Goal: Task Accomplishment & Management: Use online tool/utility

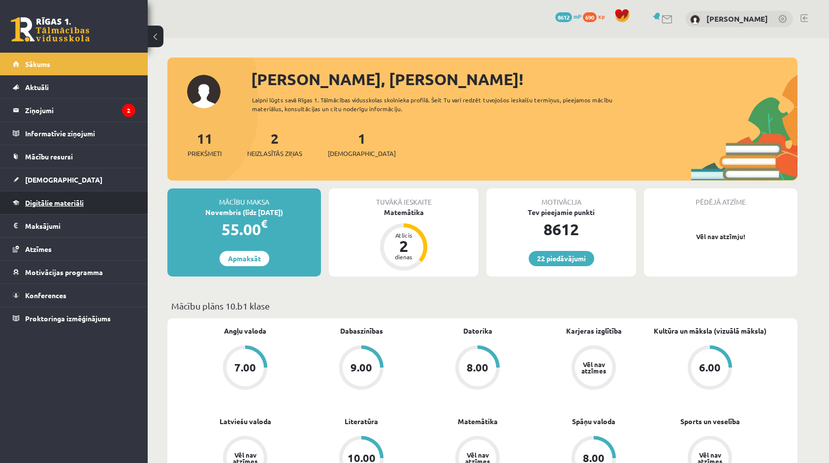
click at [123, 197] on link "Digitālie materiāli" at bounding box center [74, 203] width 123 height 23
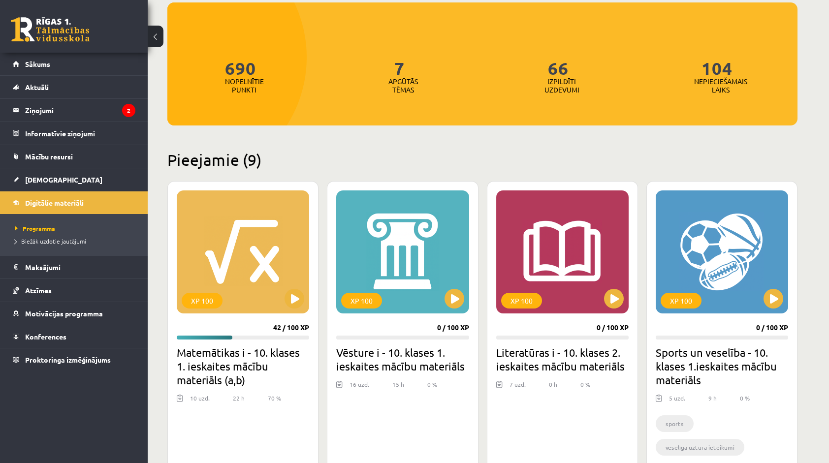
scroll to position [98, 0]
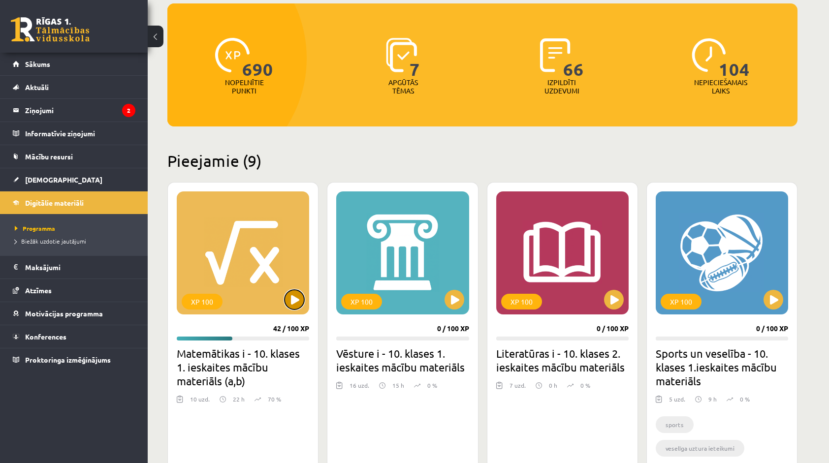
click at [298, 294] on button at bounding box center [295, 300] width 20 height 20
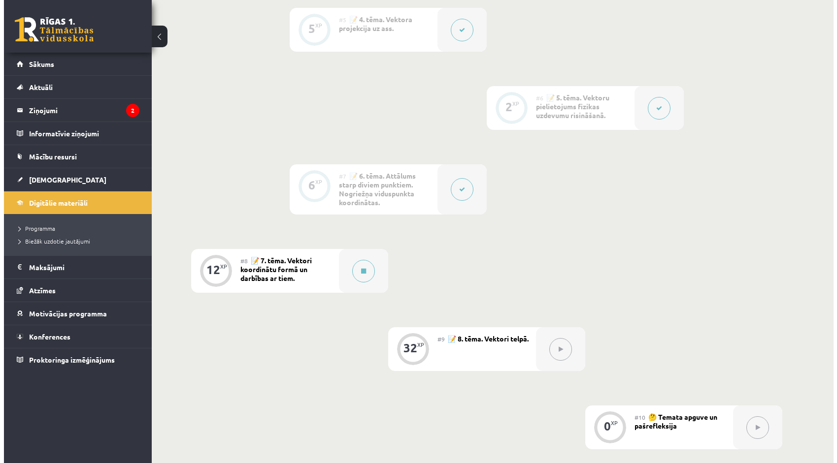
scroll to position [591, 0]
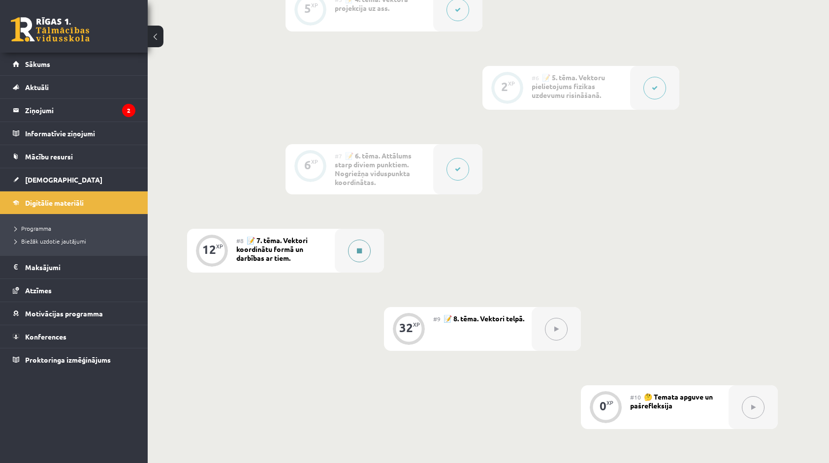
click at [372, 254] on div at bounding box center [359, 251] width 49 height 44
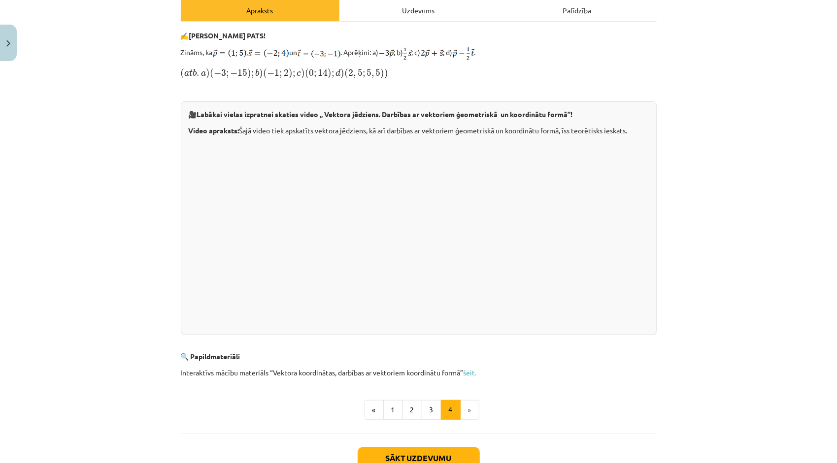
scroll to position [148, 0]
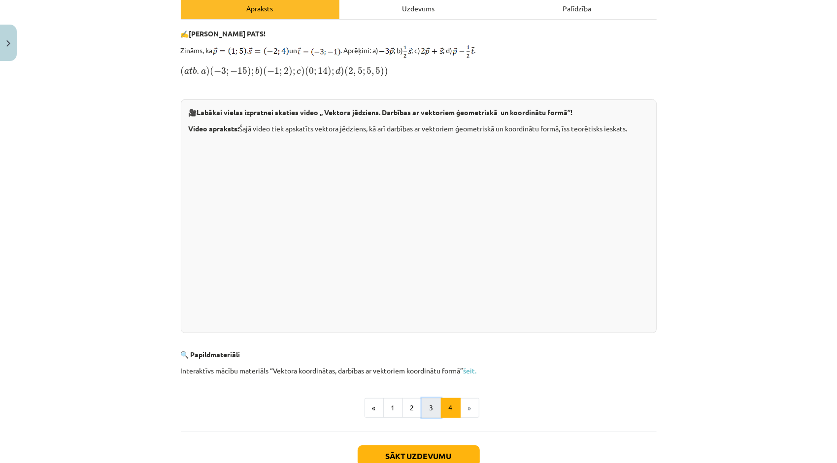
click at [430, 404] on button "3" at bounding box center [432, 408] width 20 height 20
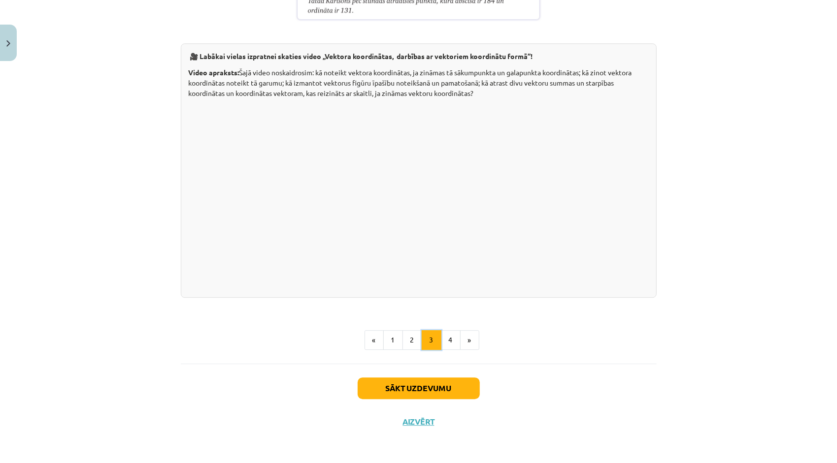
scroll to position [1886, 0]
click at [409, 344] on button "2" at bounding box center [412, 340] width 20 height 20
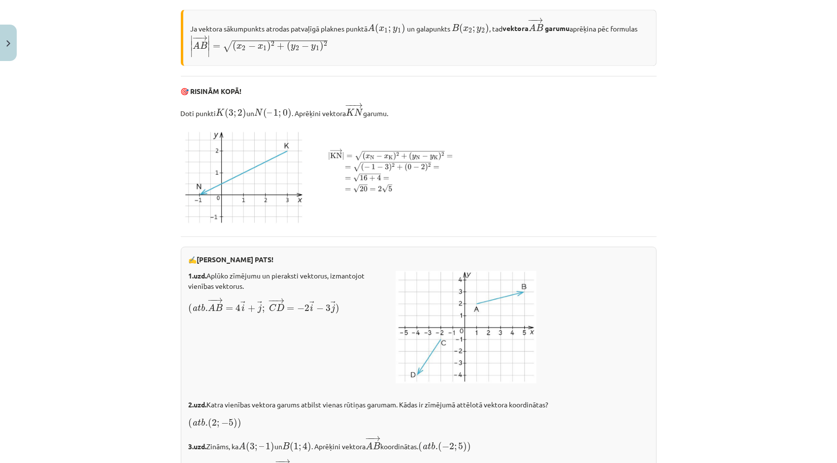
scroll to position [1595, 0]
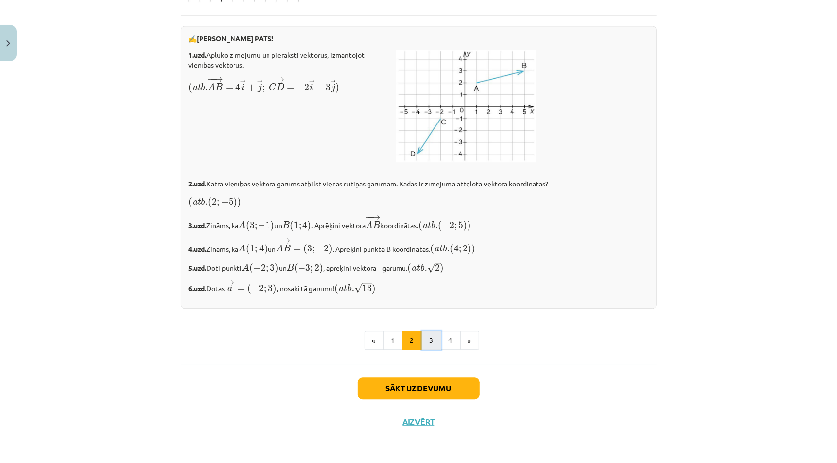
click at [426, 336] on button "3" at bounding box center [432, 341] width 20 height 20
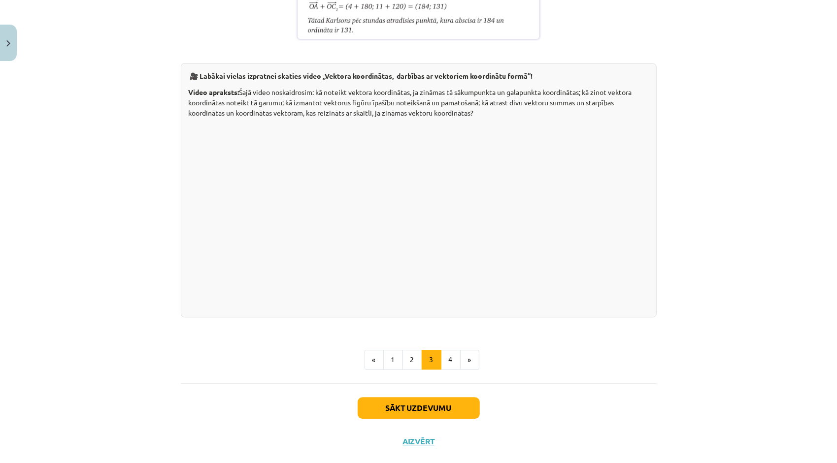
scroll to position [1835, 0]
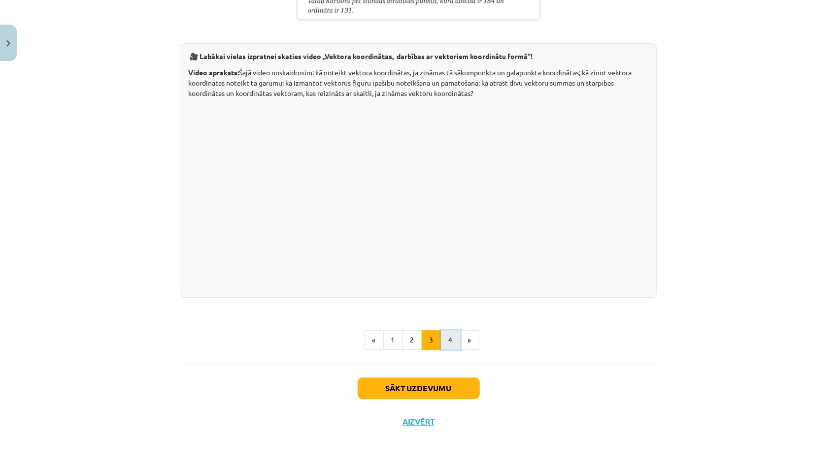
click at [449, 350] on button "4" at bounding box center [451, 340] width 20 height 20
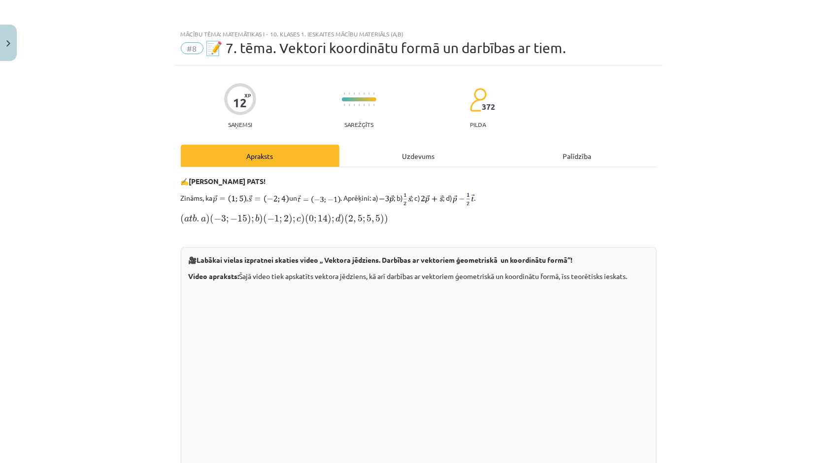
scroll to position [214, 0]
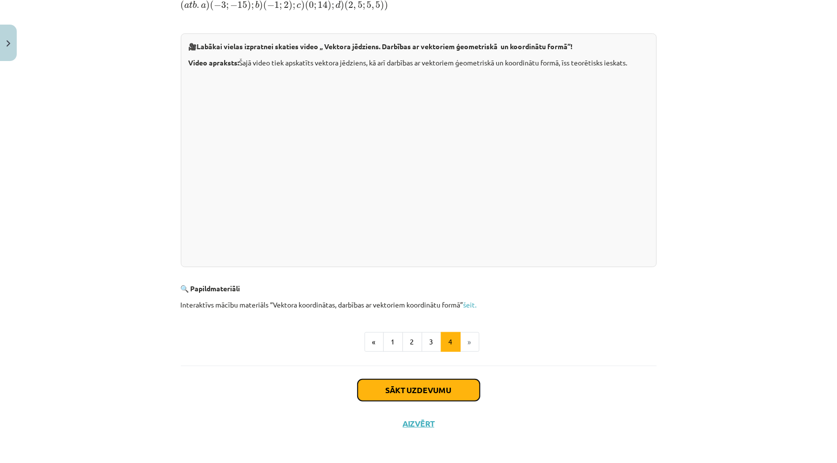
click at [416, 394] on button "Sākt uzdevumu" at bounding box center [419, 391] width 122 height 22
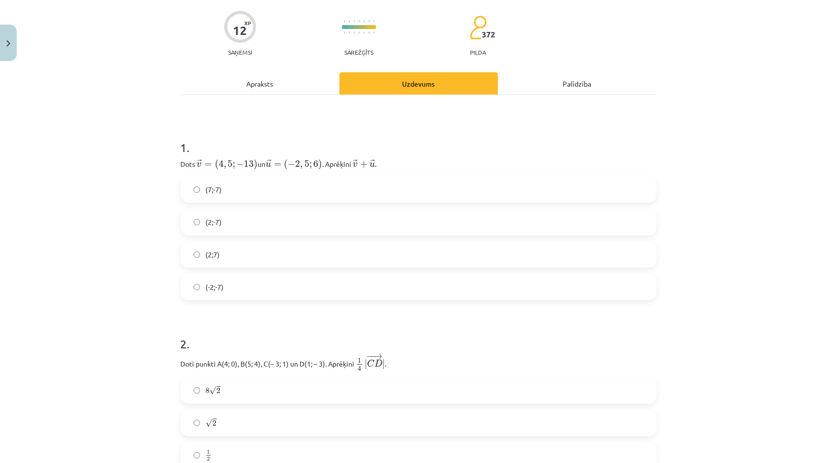
scroll to position [74, 0]
click at [247, 226] on label "(2;-7)" at bounding box center [419, 220] width 474 height 25
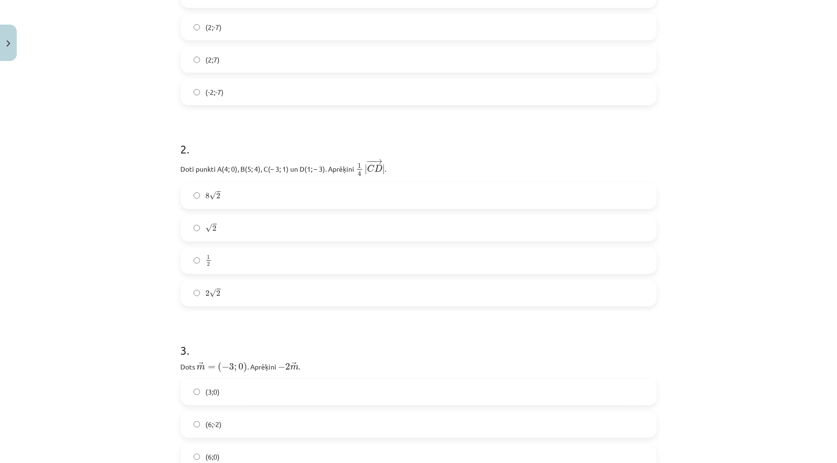
scroll to position [271, 0]
click at [446, 195] on label "8 √ 2 8 2" at bounding box center [419, 192] width 474 height 25
click at [456, 295] on label "2 √ 2 2 2" at bounding box center [419, 290] width 474 height 25
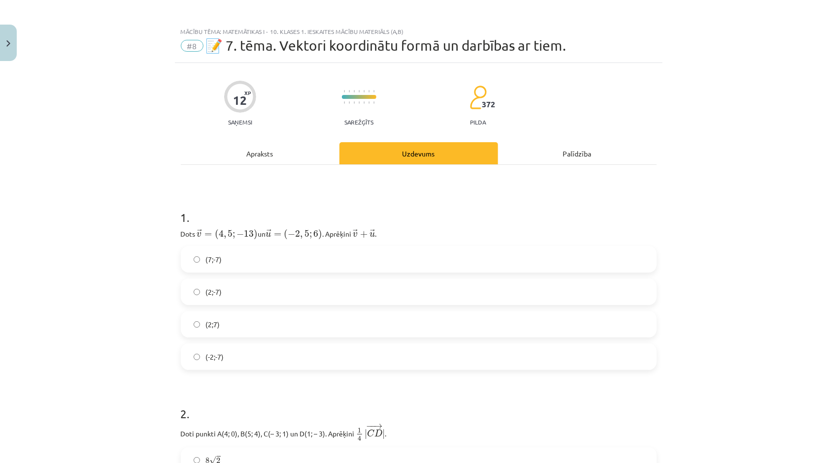
scroll to position [0, 0]
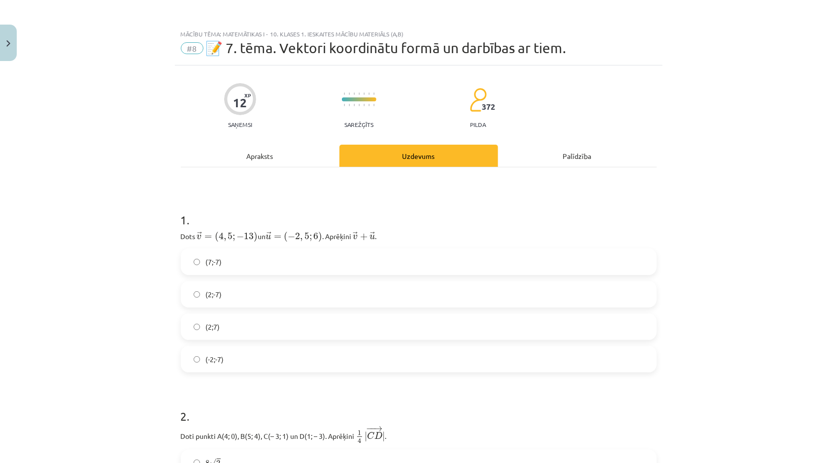
click at [247, 163] on div "Apraksts" at bounding box center [260, 156] width 159 height 22
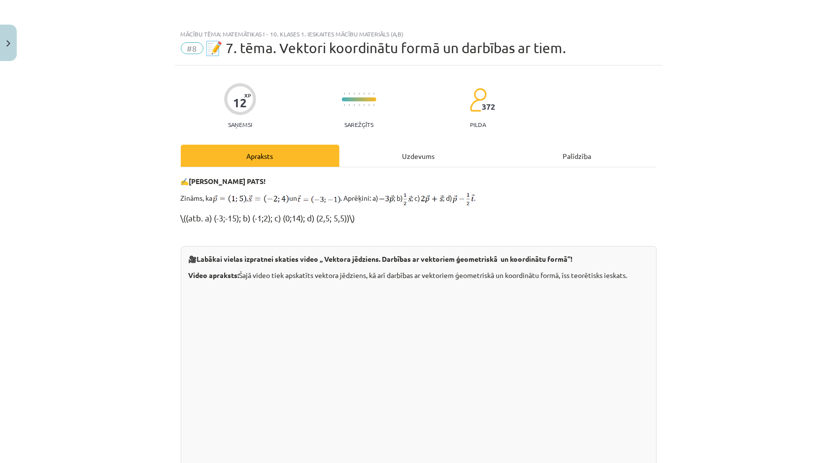
scroll to position [25, 0]
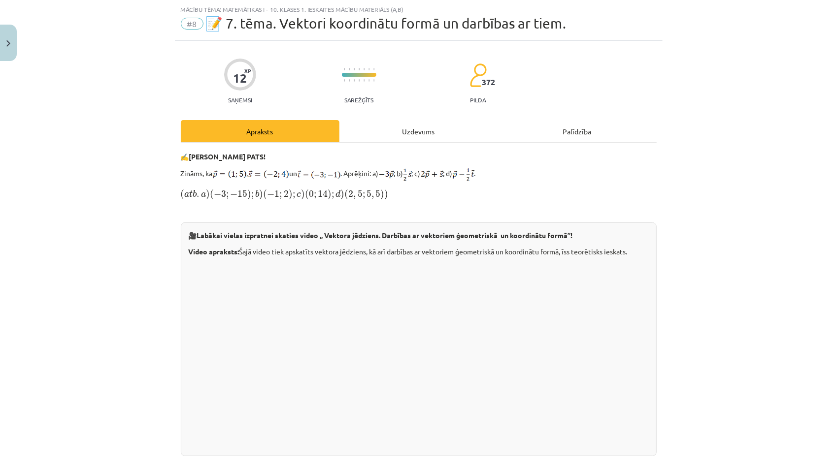
click at [411, 136] on div "Uzdevums" at bounding box center [418, 131] width 159 height 22
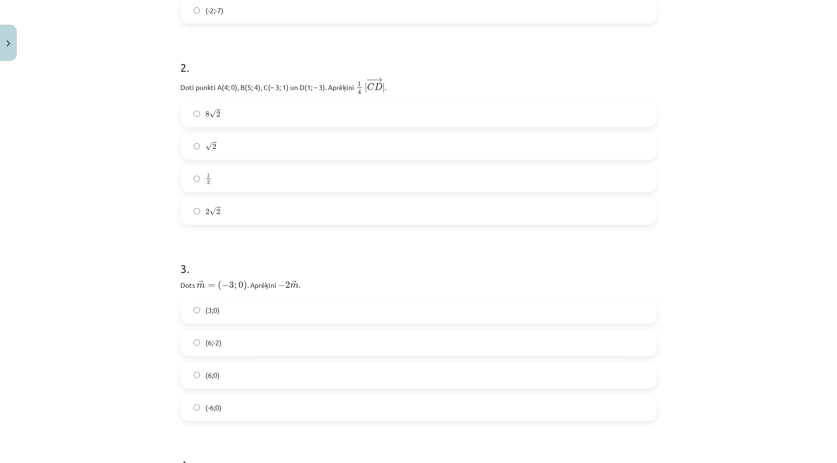
scroll to position [369, 0]
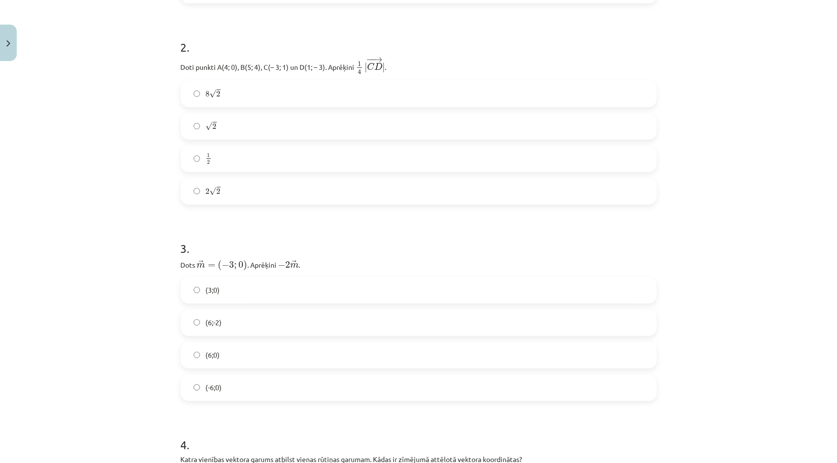
click at [235, 353] on label "(6;0)" at bounding box center [419, 355] width 474 height 25
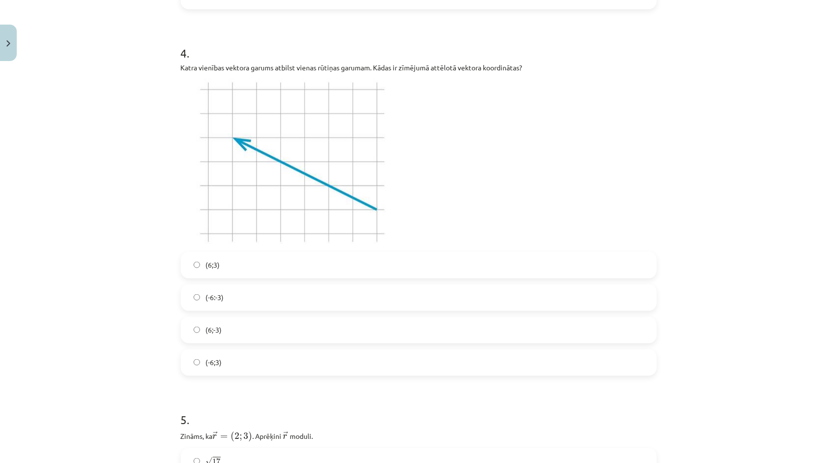
scroll to position [763, 0]
click at [237, 256] on label "(6;3)" at bounding box center [419, 263] width 474 height 25
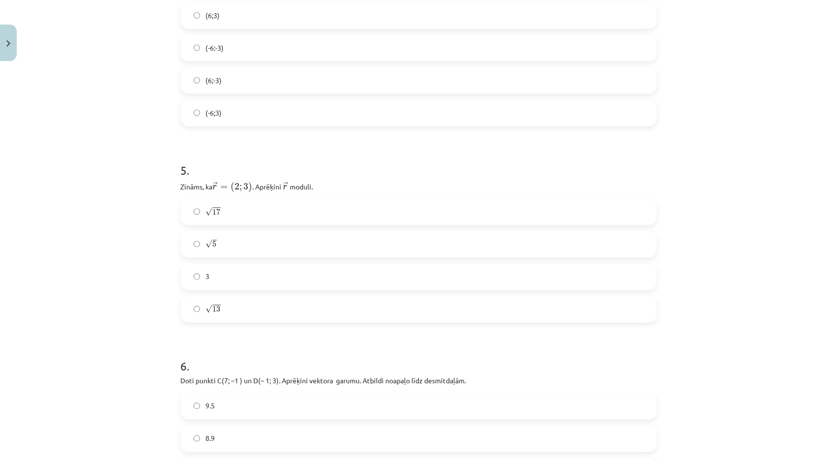
scroll to position [1010, 0]
drag, startPoint x: 177, startPoint y: 185, endPoint x: 317, endPoint y: 180, distance: 139.9
click at [317, 181] on p "Zināms, ka ﻿ → r = ( 2 ; 3 ) r → = ( 2 ; 3 ) . Aprēķini ﻿ → r r → ﻿ moduli." at bounding box center [419, 187] width 476 height 13
copy p "Zināms, ka ﻿ → r = ( 2 ; 3 ) r → = ( 2 ; 3 ) . Aprēķini ﻿ → r r → ﻿ moduli."
click at [350, 159] on h1 "5 ." at bounding box center [419, 163] width 476 height 31
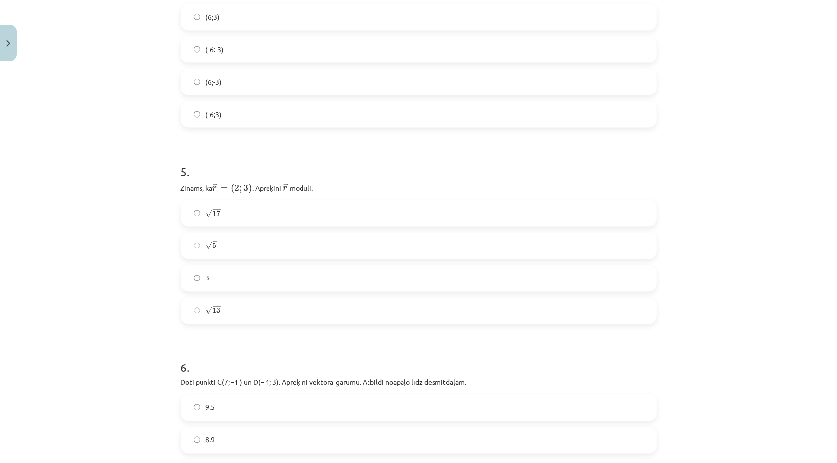
click at [322, 315] on label "√ 13 13" at bounding box center [419, 311] width 474 height 25
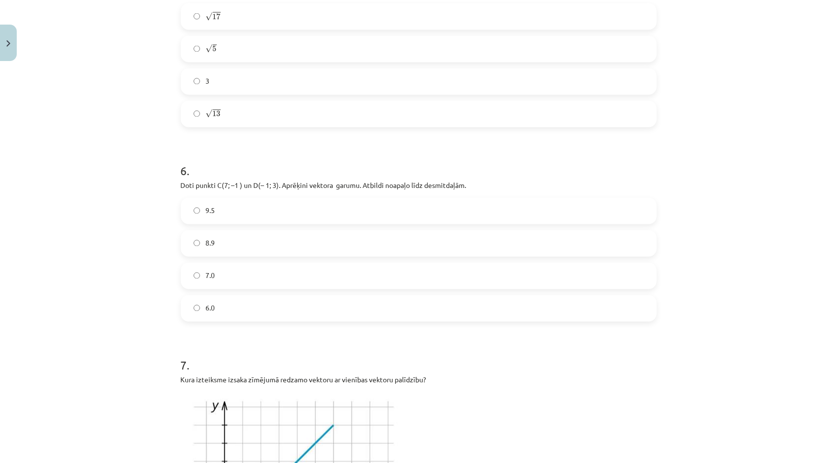
click at [305, 231] on label "8.9" at bounding box center [419, 243] width 474 height 25
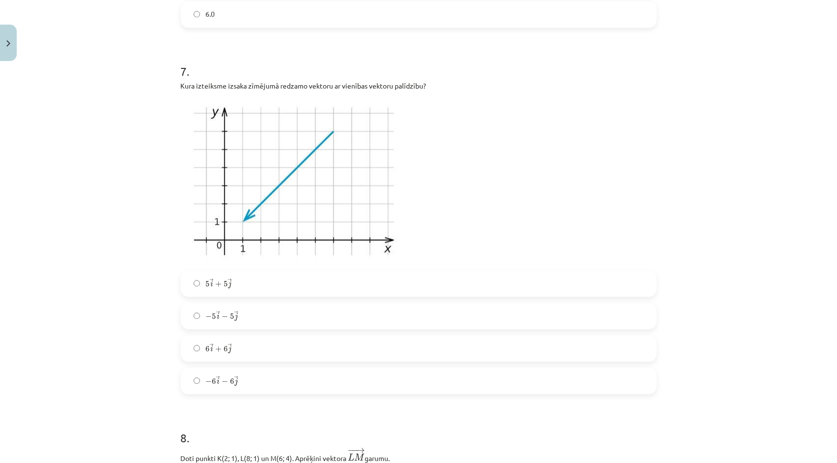
scroll to position [1502, 0]
click at [250, 278] on label "5 → i + 5 → j 5 i → + 5 j →" at bounding box center [419, 282] width 474 height 25
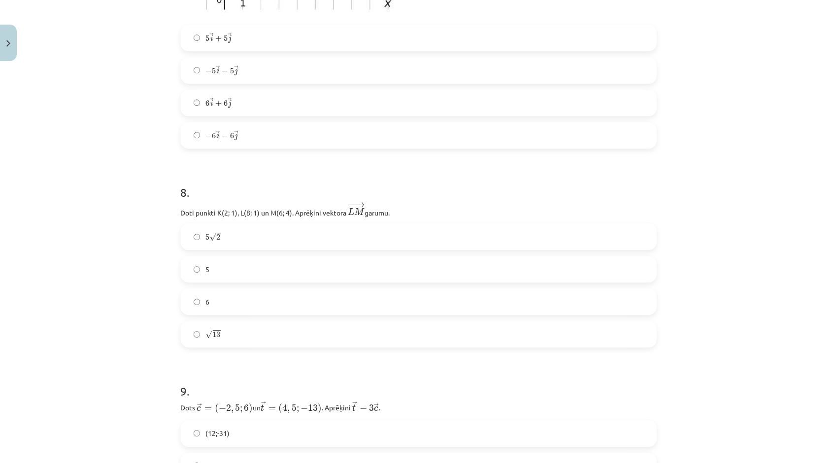
scroll to position [1748, 0]
click at [258, 329] on label "√ 13 13" at bounding box center [419, 333] width 474 height 25
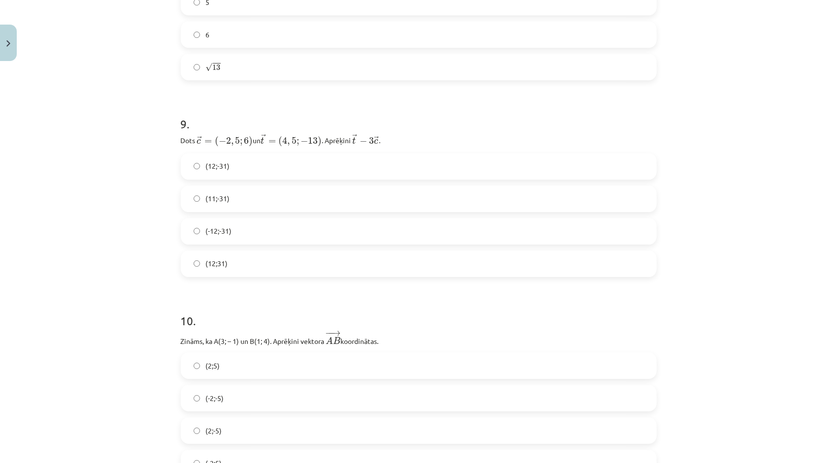
scroll to position [1994, 0]
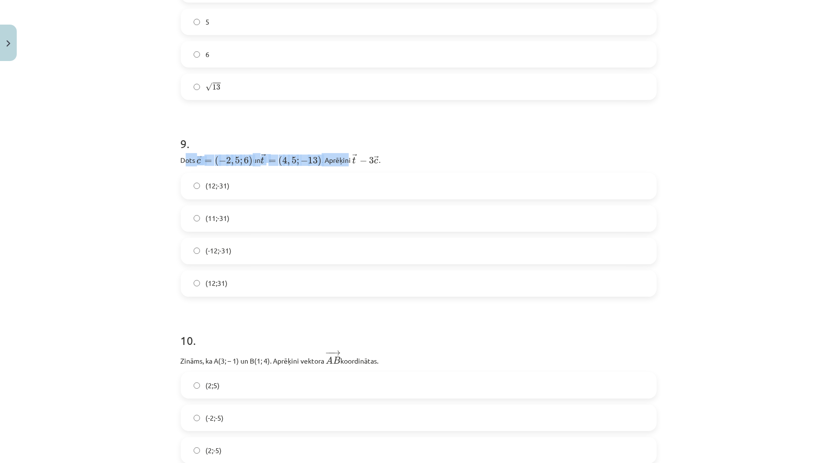
drag, startPoint x: 179, startPoint y: 155, endPoint x: 348, endPoint y: 150, distance: 168.5
click at [348, 153] on p "Dots ﻿﻿ → c = ( − 2 , 5 ; 6 ) c → = ( − 2 , 5 ; 6 ) ﻿ un ﻿ → t = ( 4 , 5 ; − 13…" at bounding box center [419, 159] width 476 height 13
drag, startPoint x: 348, startPoint y: 150, endPoint x: 408, endPoint y: 182, distance: 68.1
click at [408, 182] on label "(12;-31)" at bounding box center [419, 186] width 474 height 25
drag, startPoint x: 176, startPoint y: 156, endPoint x: 392, endPoint y: 150, distance: 215.8
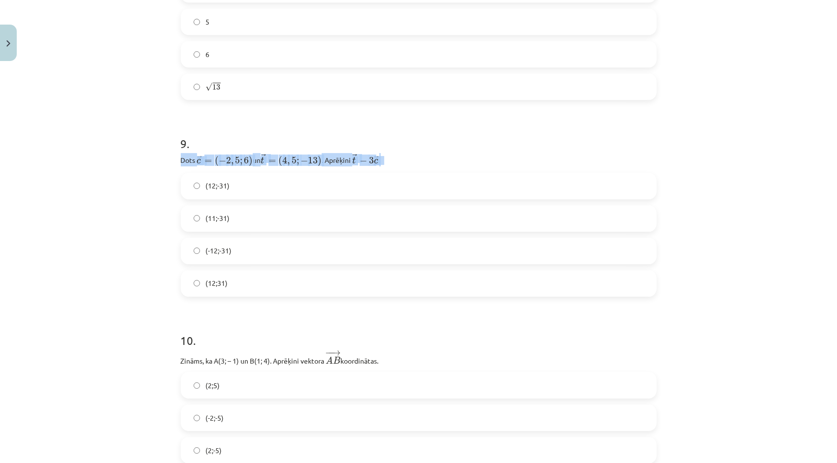
copy p "Dots ﻿﻿ → c = ( − 2 , 5 ; 6 ) c → = ( − 2 , 5 ; 6 ) ﻿ un ﻿ → t = ( 4 , 5 ; − 13…"
click at [513, 136] on h1 "9 ." at bounding box center [419, 135] width 476 height 31
click at [246, 214] on label "(11;-31)" at bounding box center [419, 218] width 474 height 25
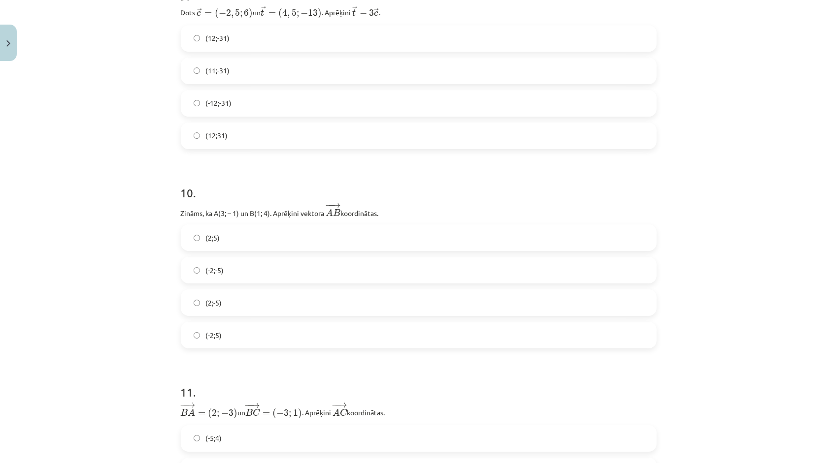
click at [225, 296] on label "(2;-5)" at bounding box center [419, 303] width 474 height 25
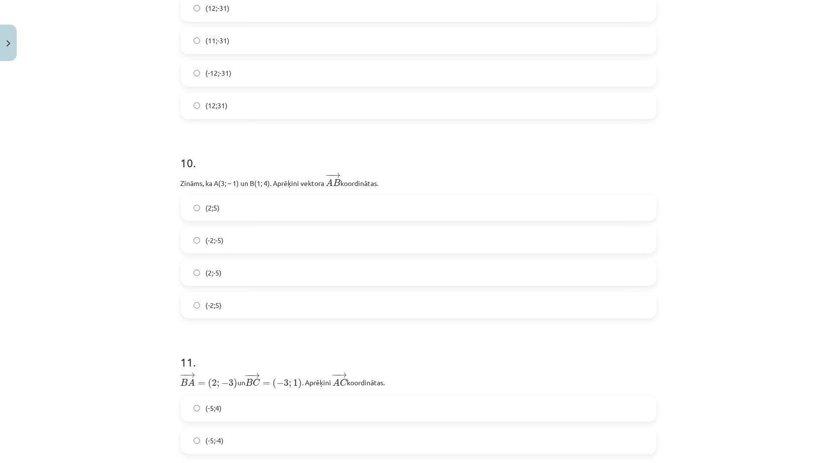
scroll to position [2290, 0]
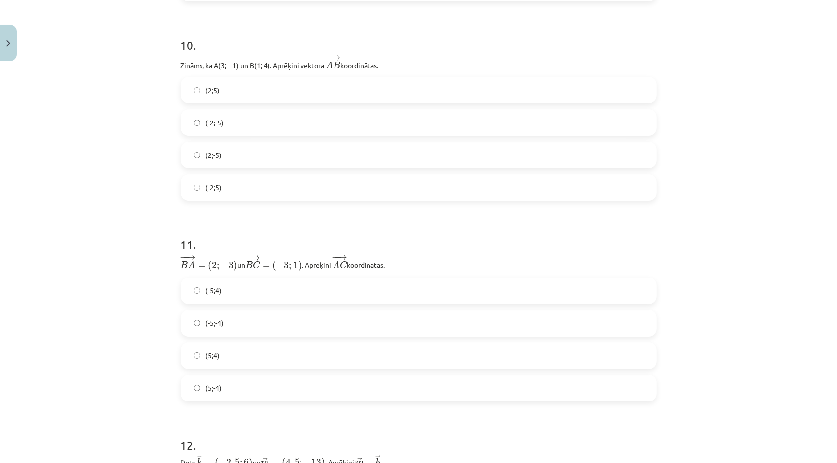
click at [288, 382] on label "(5;-4)" at bounding box center [419, 388] width 474 height 25
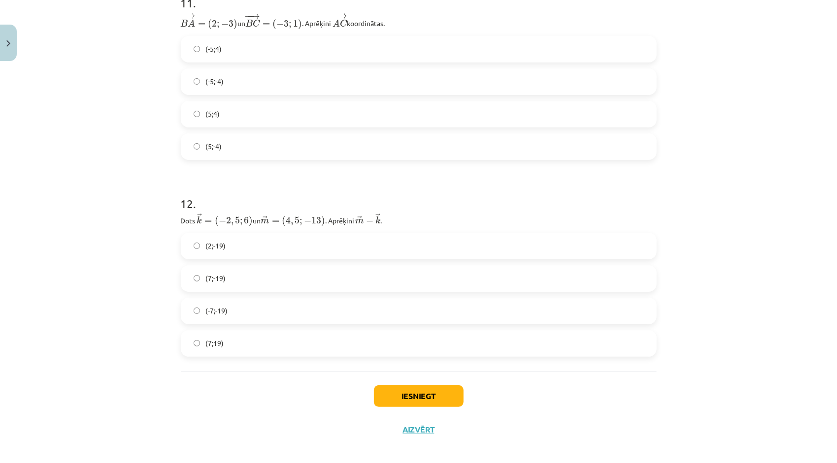
scroll to position [2536, 0]
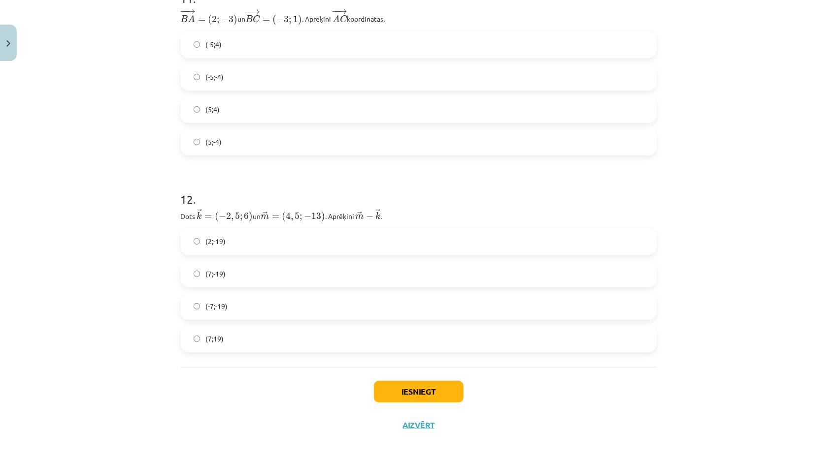
click at [240, 277] on label "(7;-19)" at bounding box center [419, 274] width 474 height 25
click at [392, 397] on button "Iesniegt" at bounding box center [419, 392] width 90 height 22
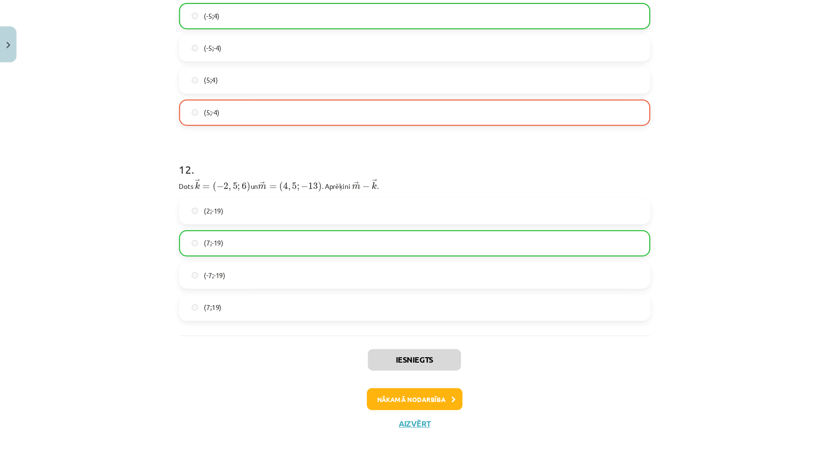
scroll to position [2567, 0]
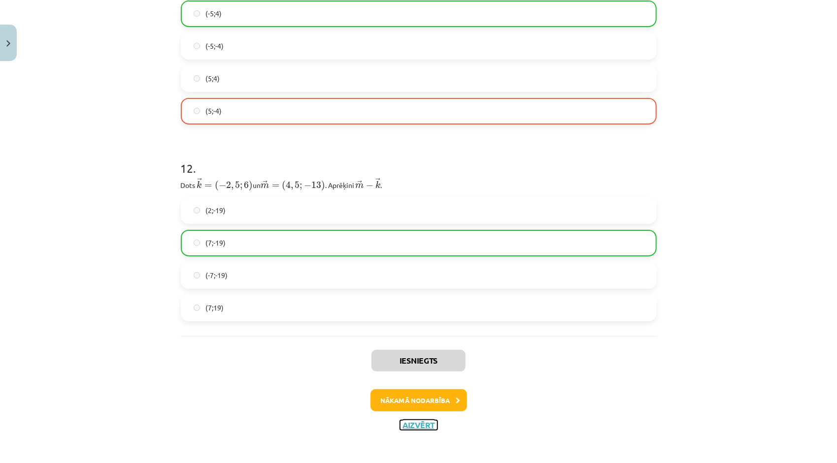
click at [413, 422] on button "Aizvērt" at bounding box center [418, 426] width 37 height 10
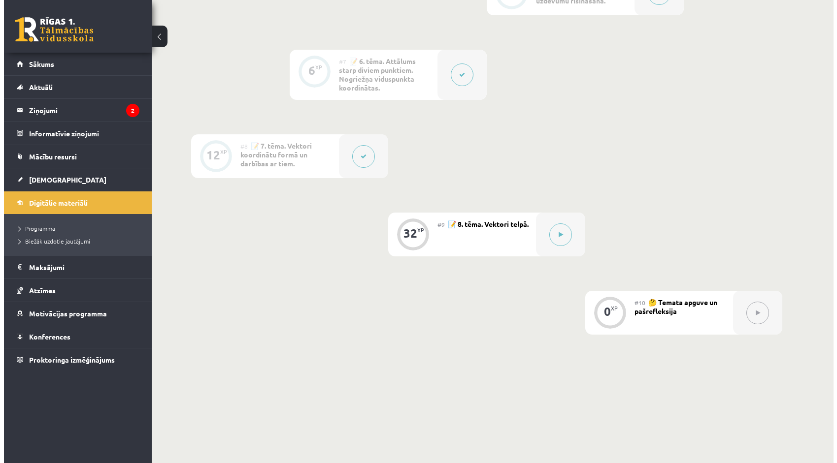
scroll to position [689, 0]
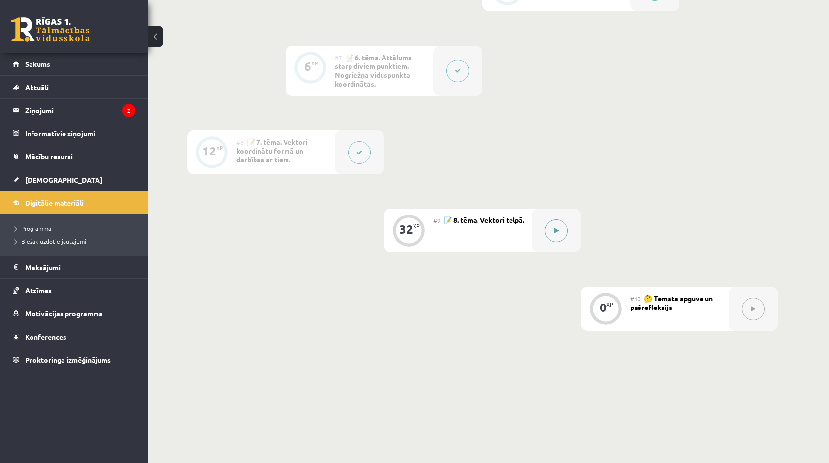
click at [558, 238] on button at bounding box center [556, 231] width 23 height 23
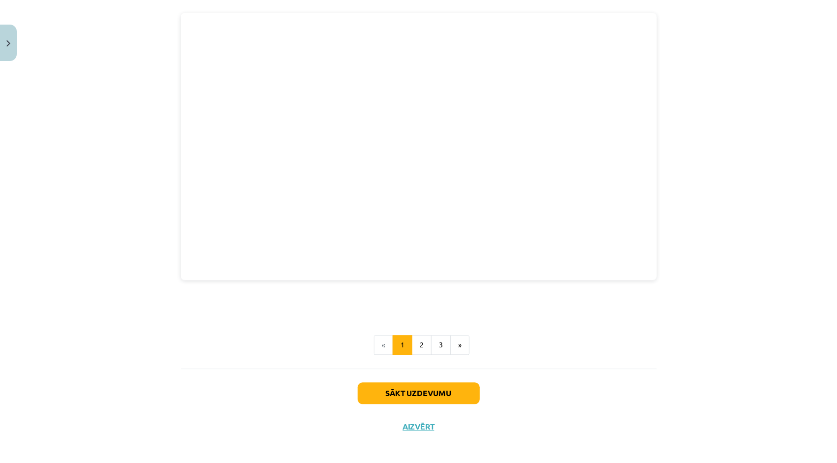
scroll to position [1260, 0]
click at [423, 338] on button "2" at bounding box center [422, 344] width 20 height 20
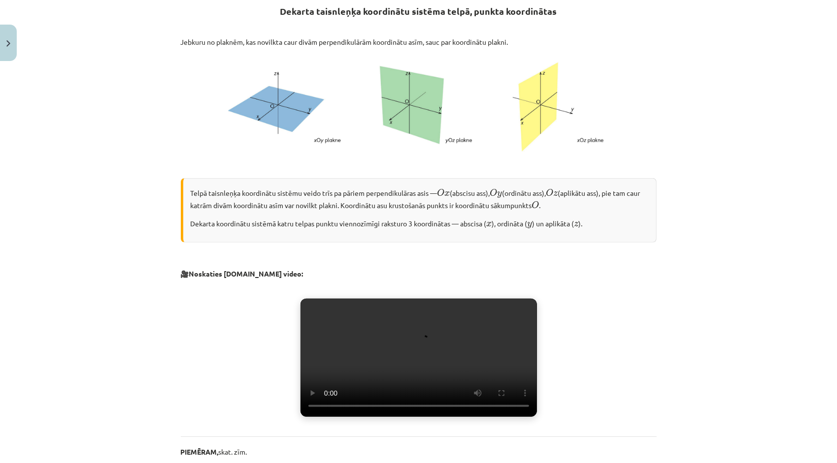
scroll to position [176, 0]
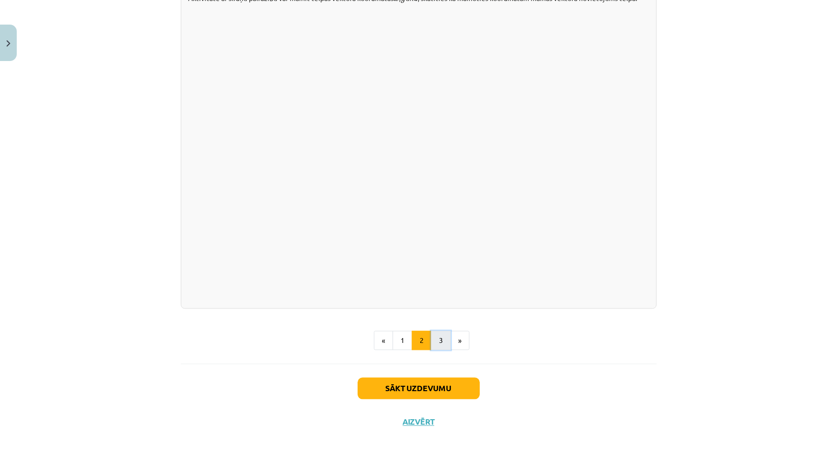
click at [442, 340] on button "3" at bounding box center [441, 341] width 20 height 20
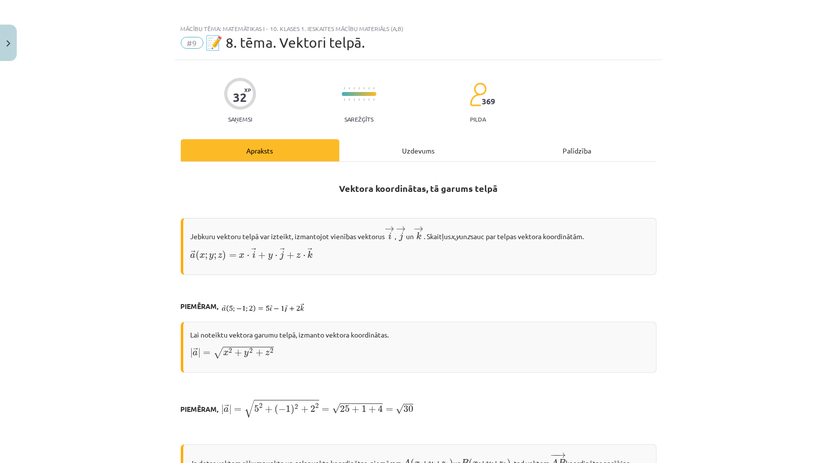
scroll to position [0, 0]
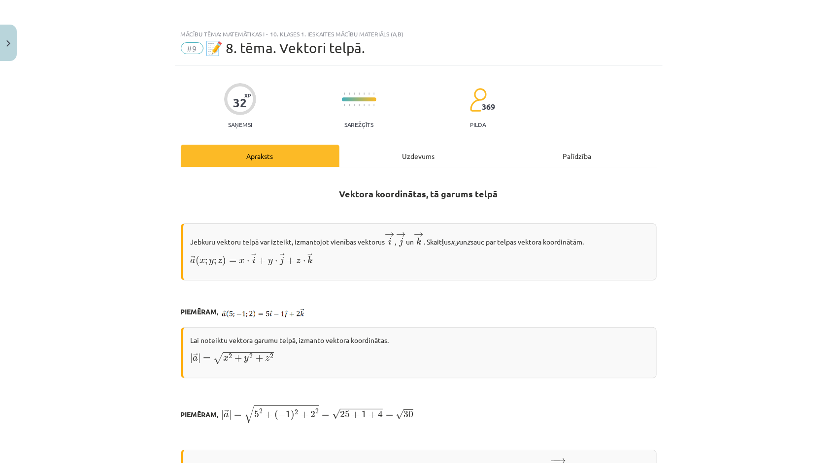
click at [395, 156] on div "Uzdevums" at bounding box center [418, 156] width 159 height 22
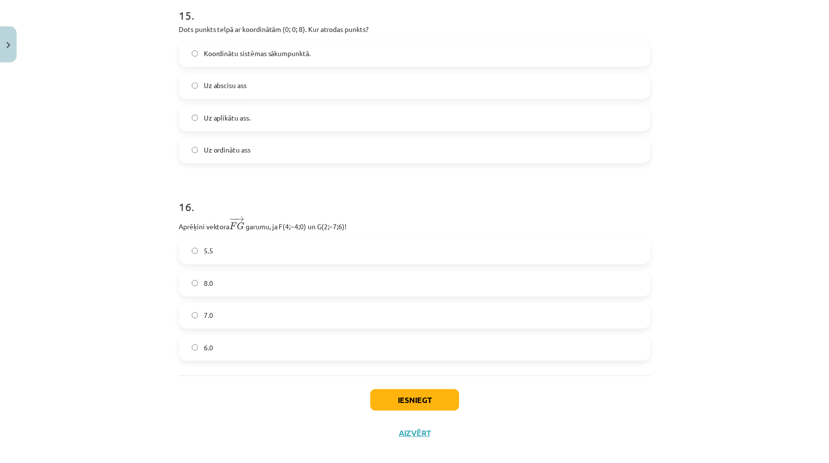
scroll to position [4169, 0]
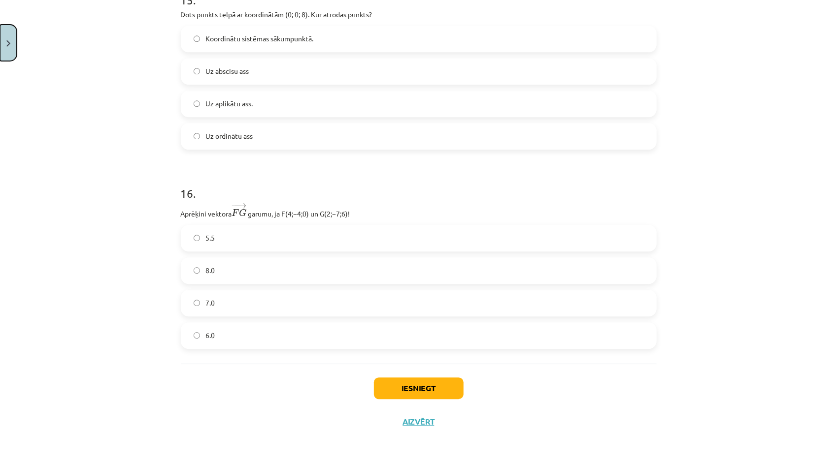
click at [4, 50] on button "Close" at bounding box center [8, 43] width 17 height 36
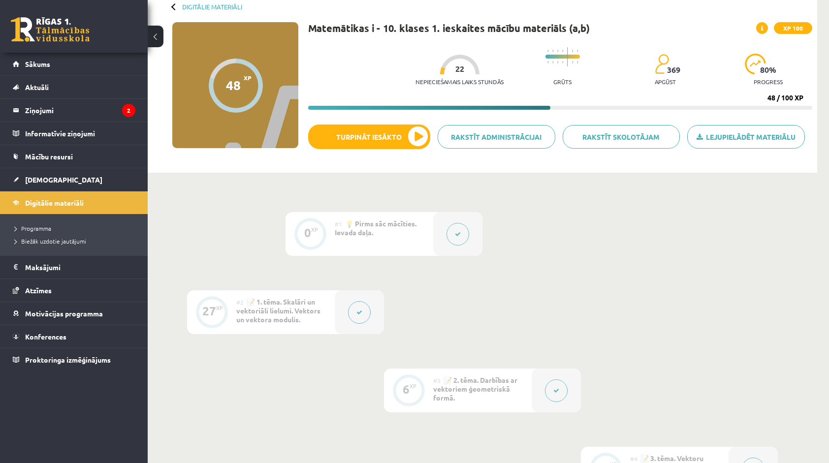
scroll to position [49, 0]
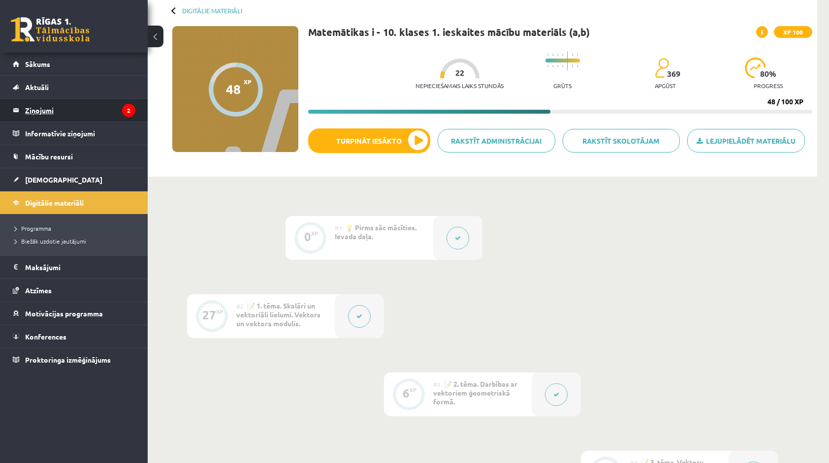
click at [96, 109] on legend "Ziņojumi 2" at bounding box center [80, 110] width 110 height 23
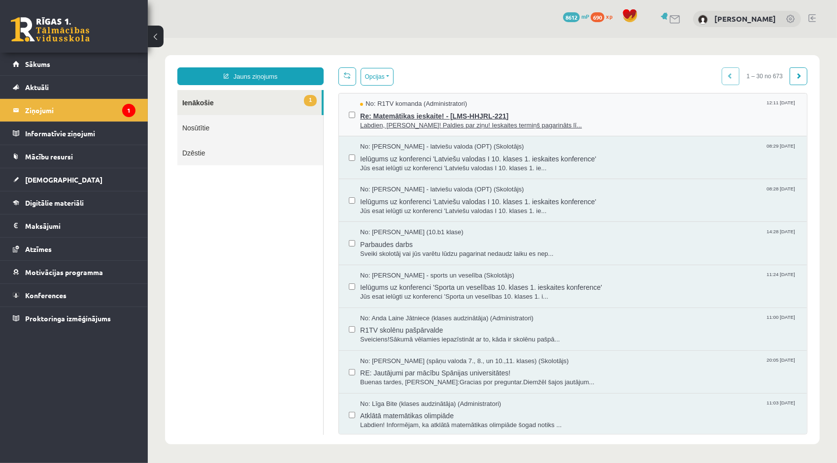
click at [395, 121] on span "Labdien, Emilija! Paldies par ziņu! Ieskaites termiņš pagarināts lī..." at bounding box center [578, 125] width 437 height 9
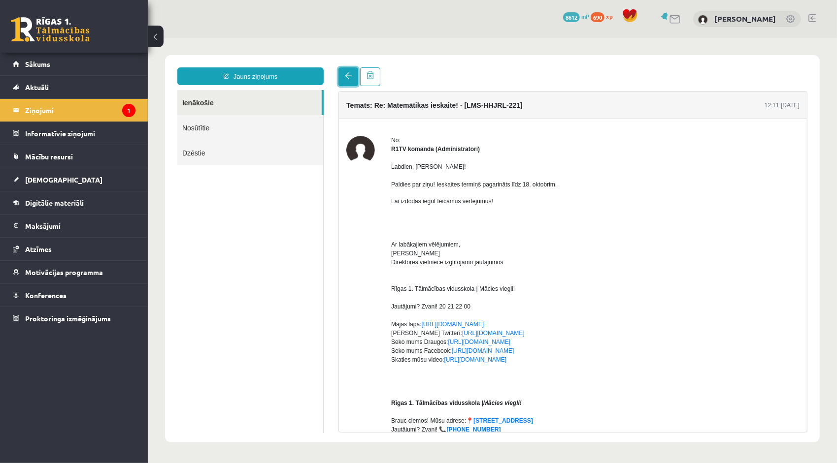
click at [348, 80] on link at bounding box center [348, 76] width 20 height 19
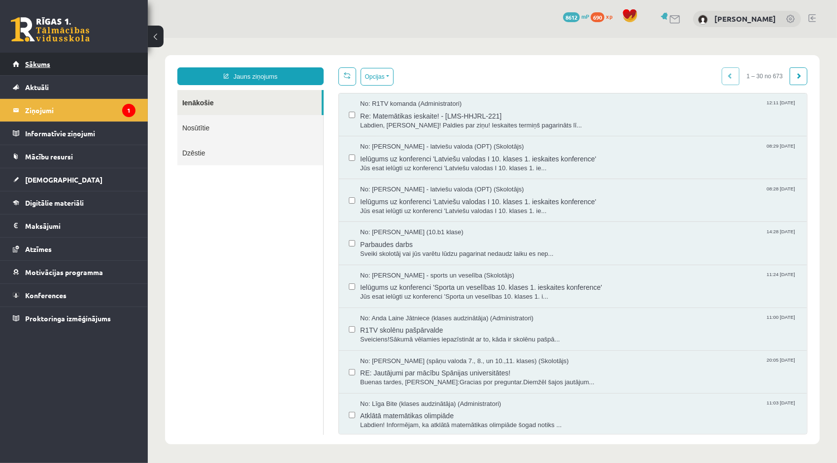
click at [121, 57] on link "Sākums" at bounding box center [74, 64] width 123 height 23
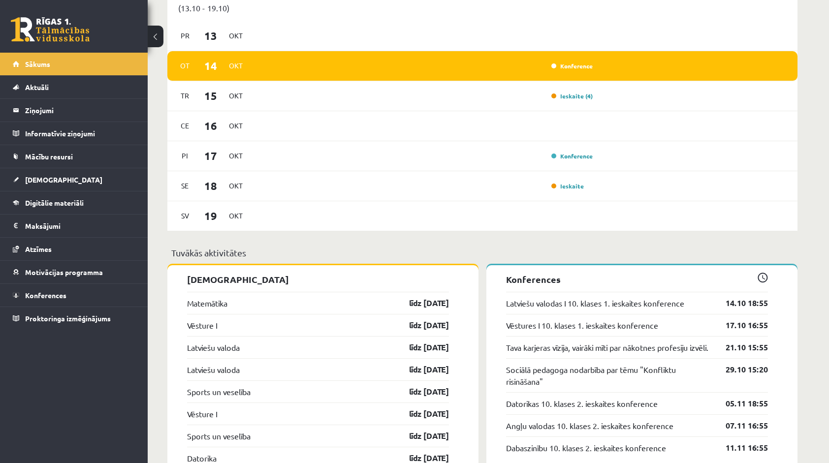
scroll to position [640, 0]
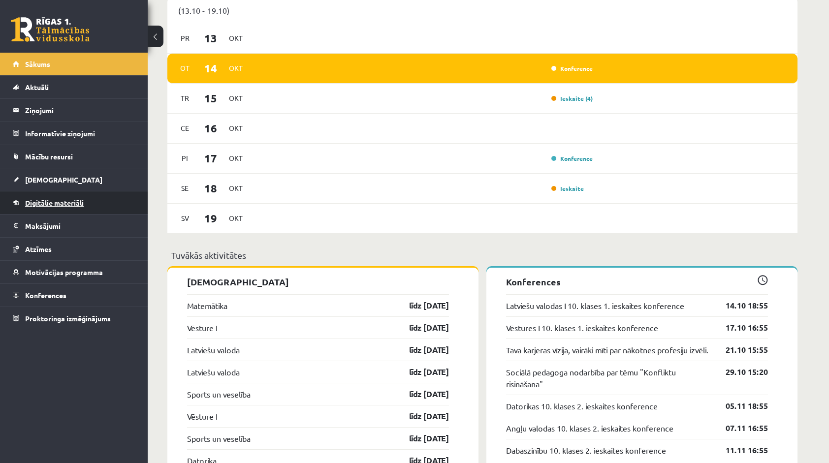
click at [84, 203] on span "Digitālie materiāli" at bounding box center [54, 202] width 59 height 9
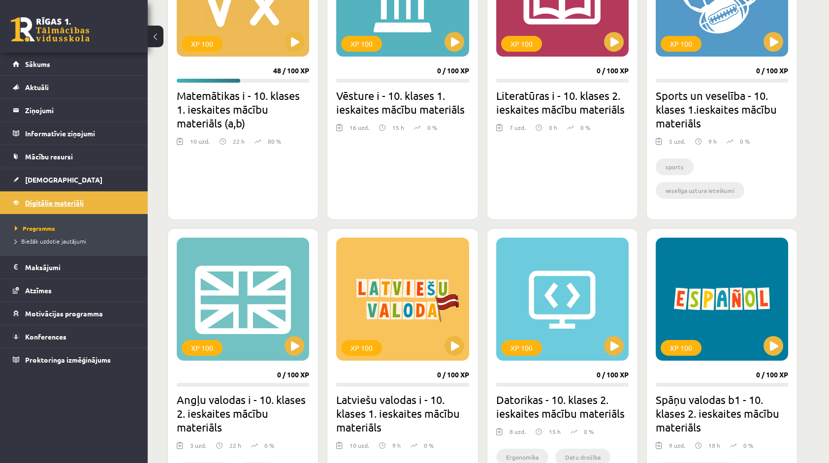
scroll to position [345, 0]
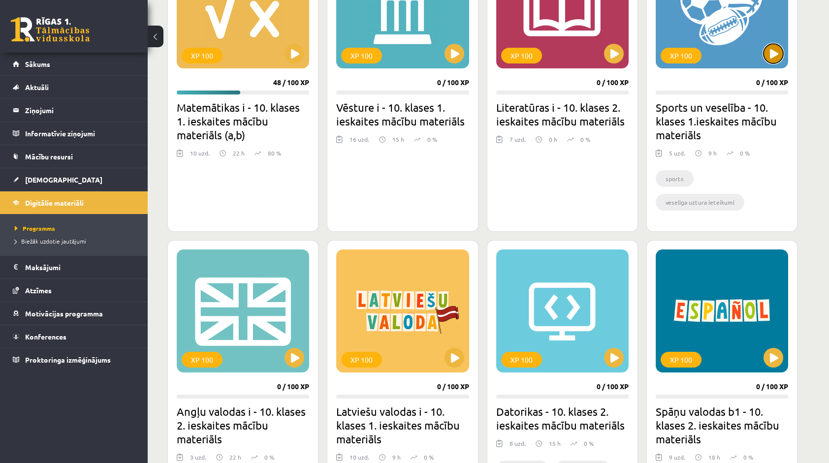
click at [775, 47] on button at bounding box center [774, 54] width 20 height 20
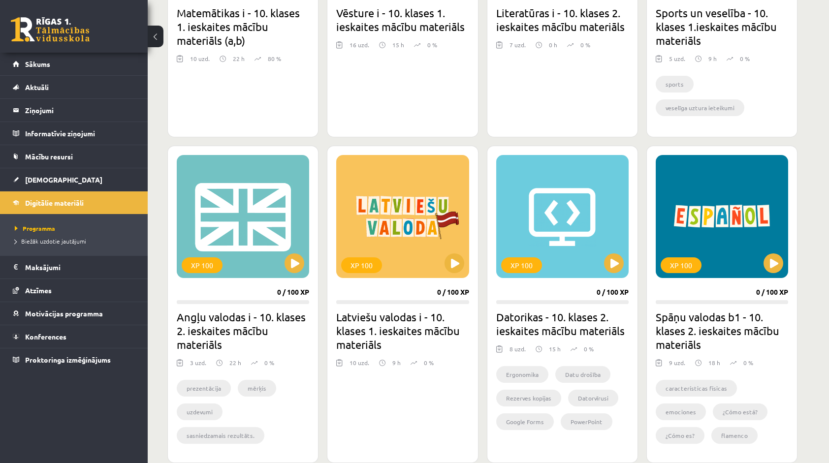
scroll to position [443, 0]
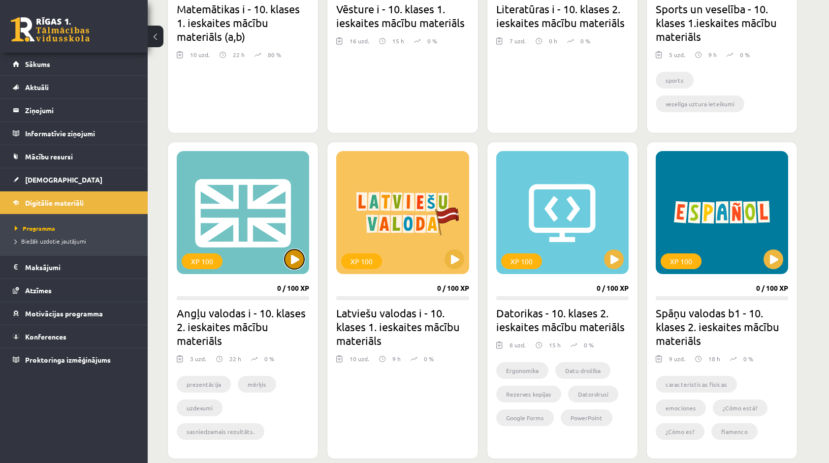
click at [292, 262] on button at bounding box center [295, 260] width 20 height 20
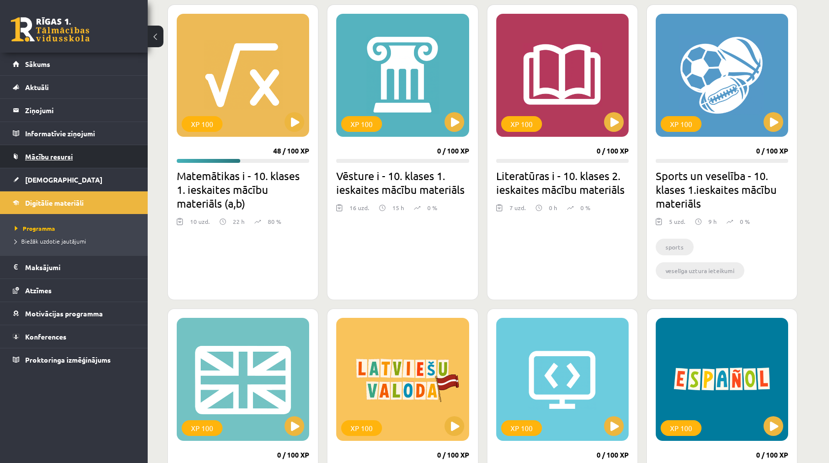
scroll to position [246, 0]
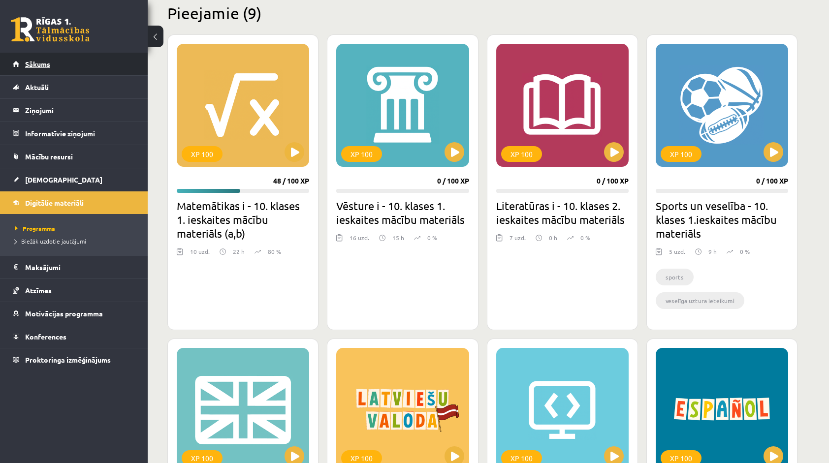
click at [62, 60] on link "Sākums" at bounding box center [74, 64] width 123 height 23
